Goal: Find specific page/section: Find specific page/section

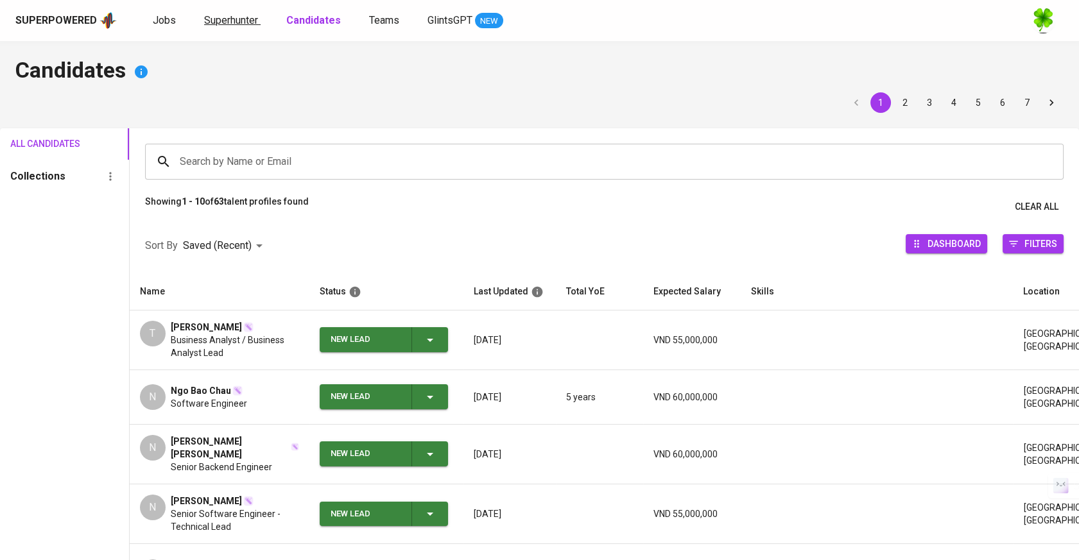
click at [221, 19] on span "Superhunter" at bounding box center [231, 20] width 54 height 12
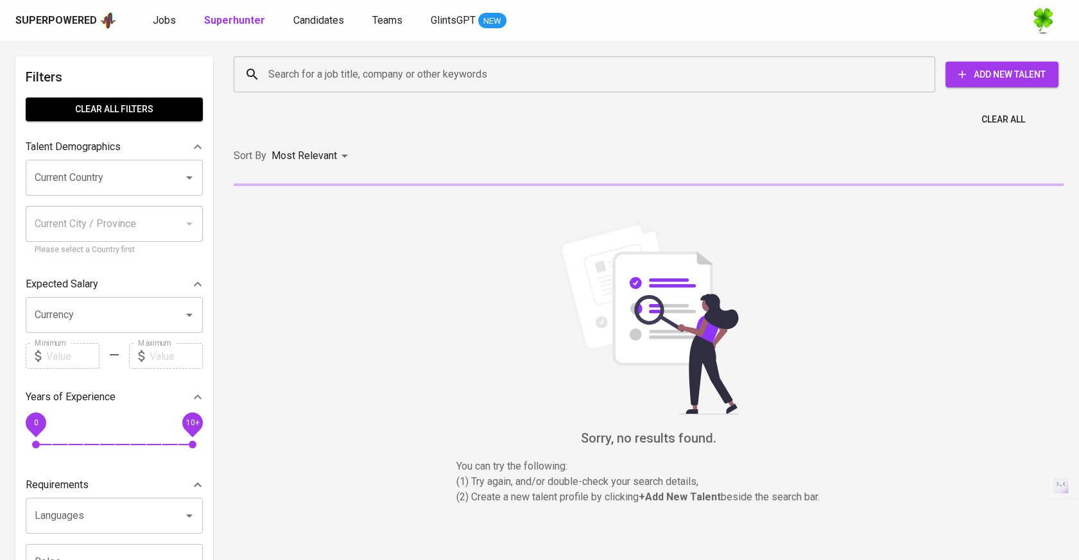
click at [302, 69] on input "Search for a job title, company or other keywords" at bounding box center [587, 74] width 645 height 24
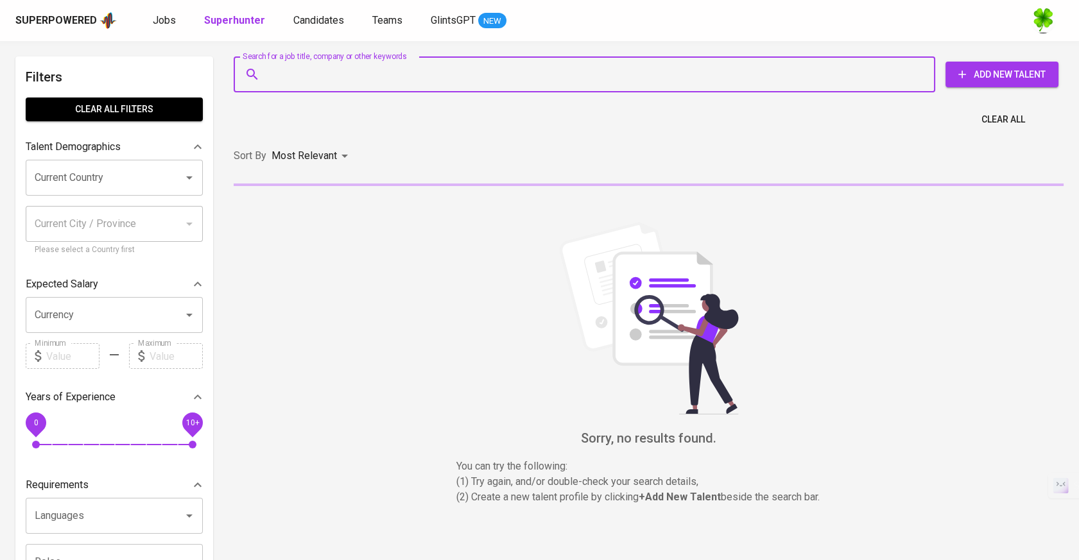
paste input "[EMAIL_ADDRESS][DOMAIN_NAME]"
type input "[EMAIL_ADDRESS][DOMAIN_NAME]"
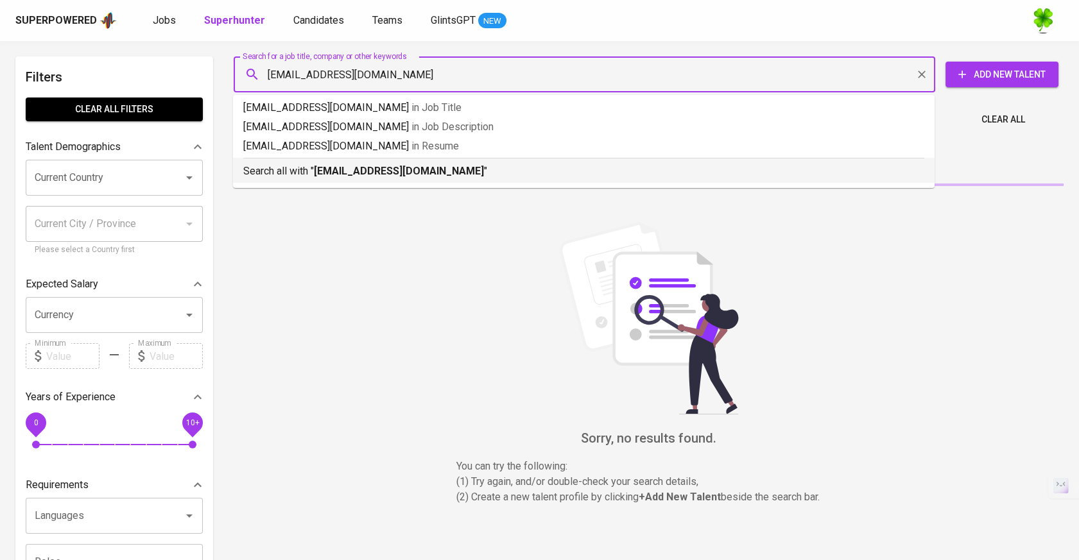
click at [372, 167] on b "[EMAIL_ADDRESS][DOMAIN_NAME]" at bounding box center [399, 171] width 170 height 12
